Goal: Navigation & Orientation: Find specific page/section

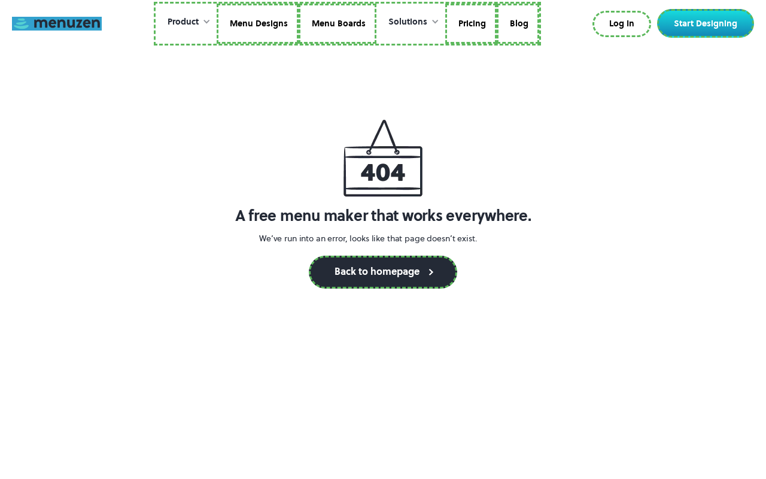
click at [57, 23] on link at bounding box center [57, 24] width 90 height 14
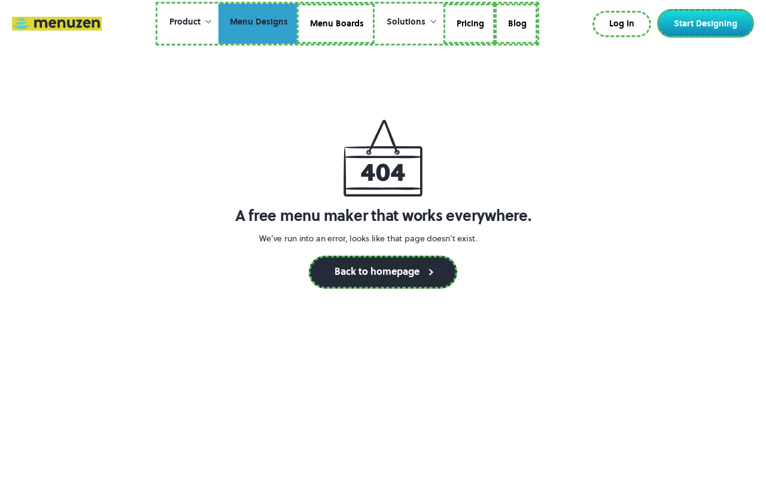
click at [259, 23] on link "Menu Designs" at bounding box center [258, 24] width 78 height 41
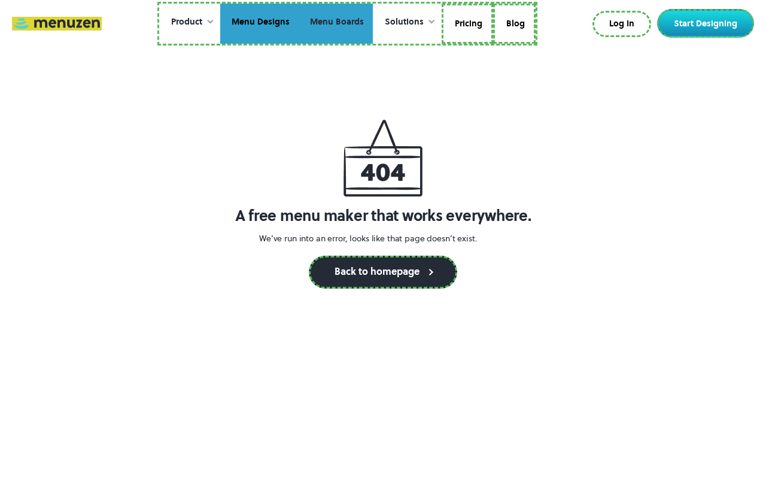
click at [335, 23] on link "Menu Boards" at bounding box center [336, 24] width 74 height 41
click at [466, 23] on link "Pricing" at bounding box center [467, 24] width 51 height 41
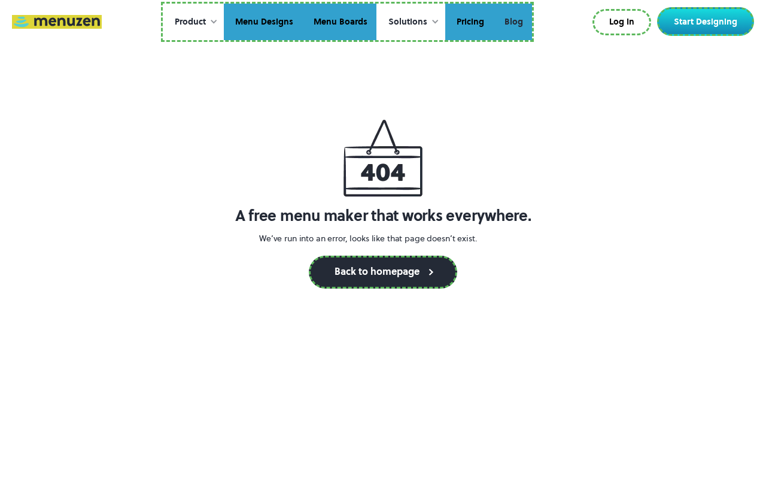
click at [512, 22] on link "Blog" at bounding box center [512, 22] width 39 height 37
click at [624, 22] on link "Log In" at bounding box center [623, 22] width 56 height 24
click at [708, 22] on link "Start Designing" at bounding box center [705, 21] width 97 height 29
